Goal: Task Accomplishment & Management: Manage account settings

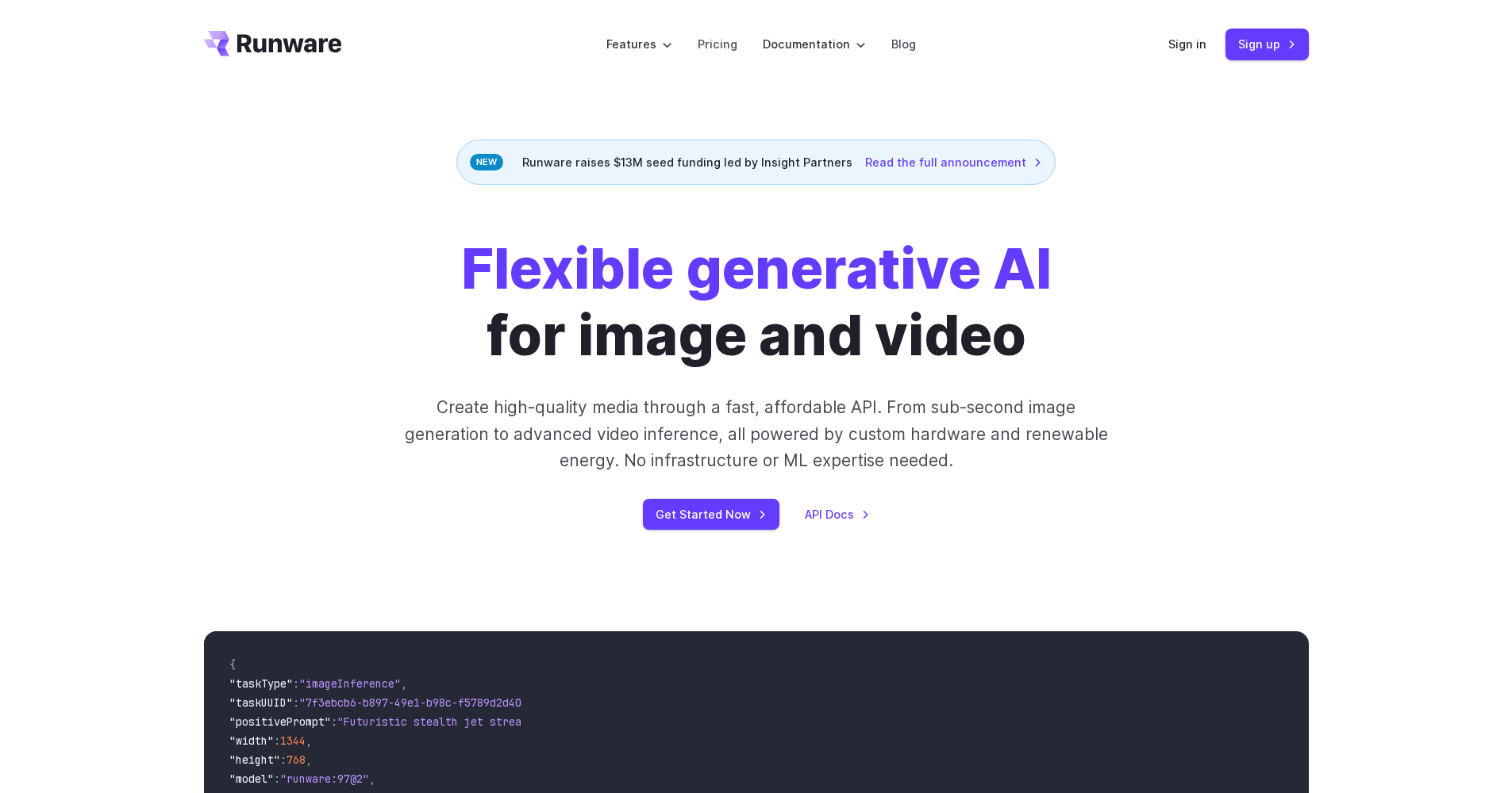
click at [1186, 57] on div "Sign in Sign up" at bounding box center [1238, 44] width 140 height 31
click at [1185, 44] on link "Sign in" at bounding box center [1187, 44] width 38 height 18
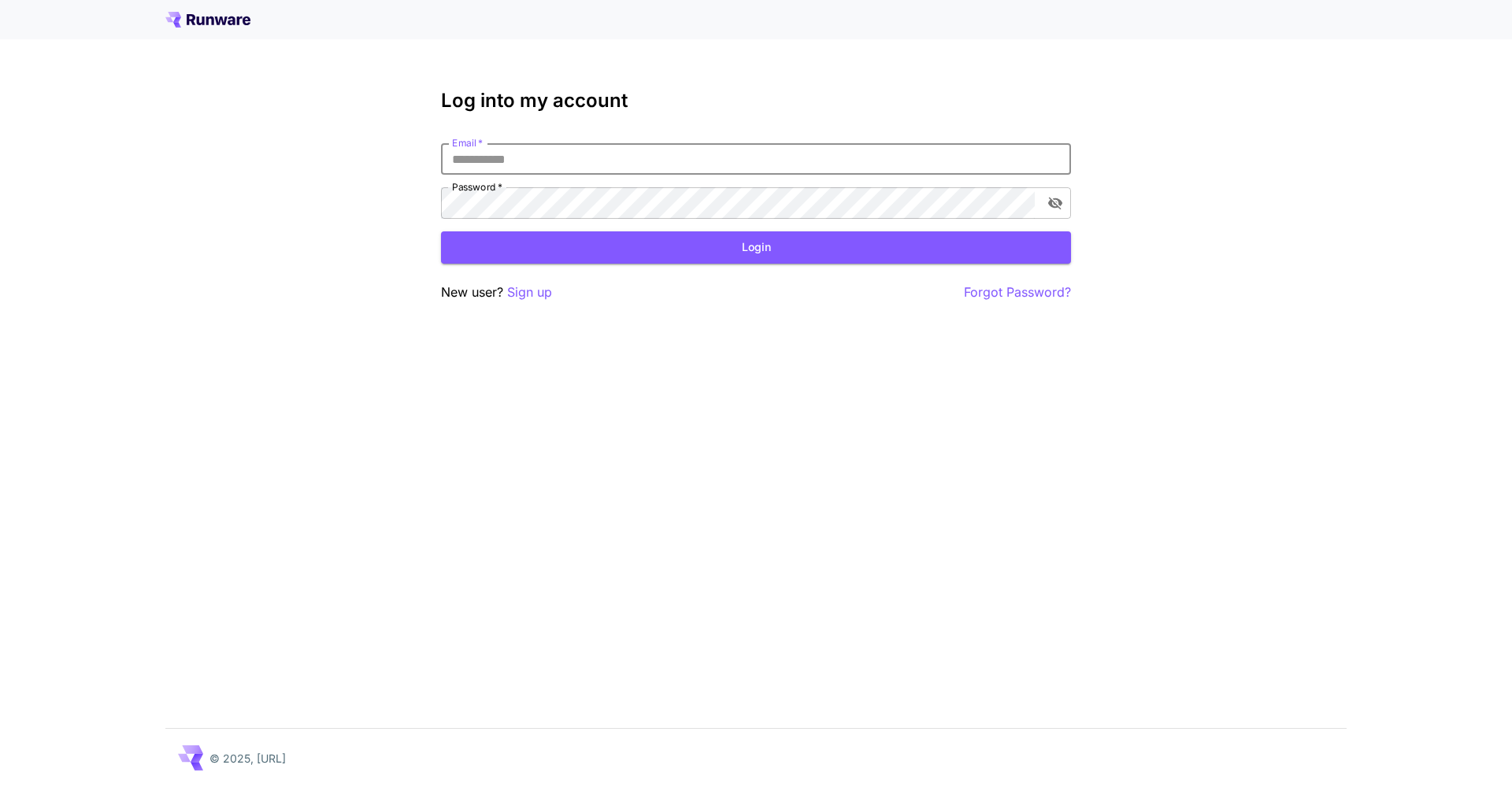
type input "**********"
click at [756, 247] on button "Login" at bounding box center [755, 247] width 630 height 32
